Goal: Transaction & Acquisition: Download file/media

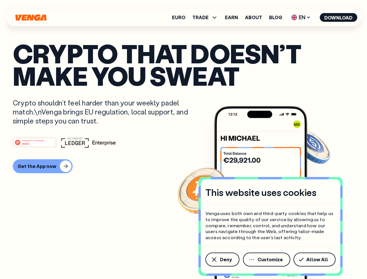
click at [183, 139] on div "#1 PRODUCT OF THE MONTH Web3" at bounding box center [183, 142] width 341 height 10
click at [222, 259] on span "Deny" at bounding box center [226, 259] width 12 height 5
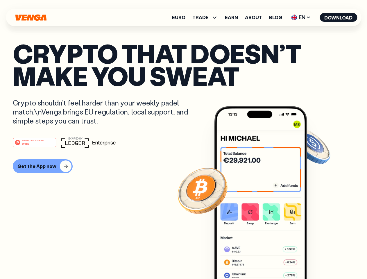
click at [267, 259] on img at bounding box center [260, 203] width 93 height 194
click at [315, 259] on article "Crypto that doesn’t make you sweat Crypto shouldn’t feel harder than your weekl…" at bounding box center [183, 151] width 341 height 218
click at [207, 17] on span "TRADE" at bounding box center [200, 17] width 16 height 5
click at [301, 17] on span "EN" at bounding box center [301, 17] width 24 height 9
click at [338, 17] on button "Download" at bounding box center [337, 17] width 37 height 9
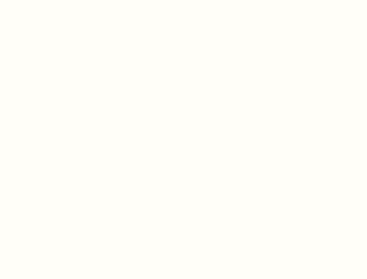
click at [183, 0] on html "This website uses cookies Venga uses both own and third-party cookies that help…" at bounding box center [183, 0] width 367 height 0
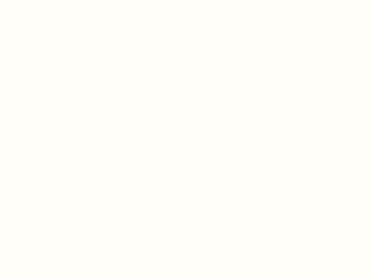
click at [42, 0] on html "This website uses cookies Venga uses both own and third-party cookies that help…" at bounding box center [186, 0] width 372 height 0
click at [35, 0] on html "This website uses cookies Venga uses both own and third-party cookies that help…" at bounding box center [186, 0] width 372 height 0
